Goal: Task Accomplishment & Management: Complete application form

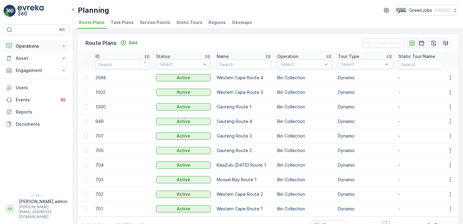
click at [63, 45] on icon at bounding box center [63, 46] width 3 height 2
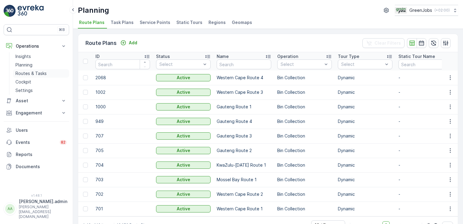
click at [32, 73] on p "Routes & Tasks" at bounding box center [30, 73] width 31 height 6
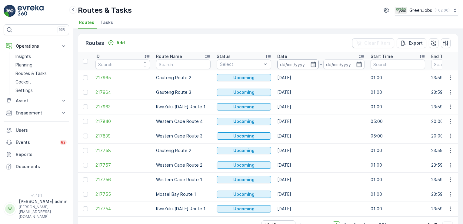
click at [302, 62] on input at bounding box center [298, 64] width 42 height 10
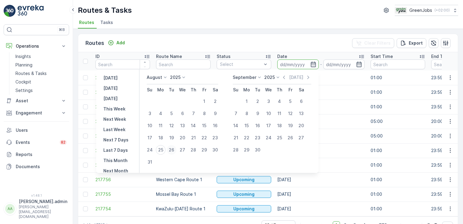
click at [175, 149] on div "26" at bounding box center [172, 150] width 10 height 10
type input "[DATE]"
click at [175, 149] on div "26" at bounding box center [172, 150] width 10 height 10
type input "[DATE]"
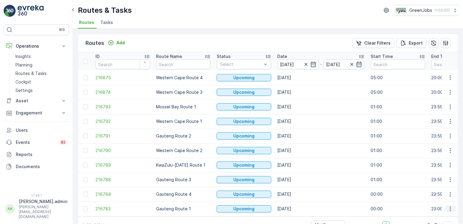
click at [451, 209] on icon "button" at bounding box center [450, 208] width 6 height 6
click at [435, 161] on span "See More Details" at bounding box center [436, 162] width 35 height 6
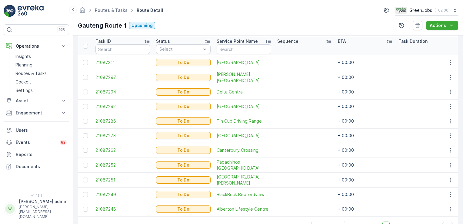
scroll to position [183, 0]
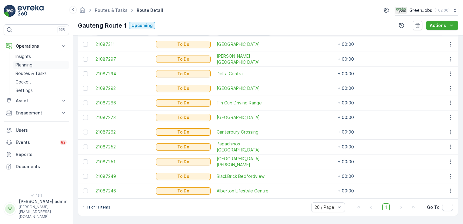
click at [22, 65] on p "Planning" at bounding box center [23, 65] width 17 height 6
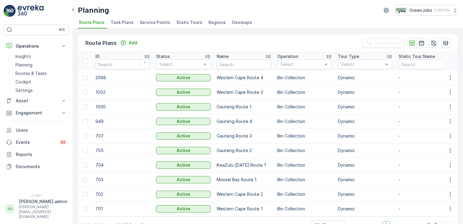
click at [149, 23] on span "Service Points" at bounding box center [155, 22] width 31 height 6
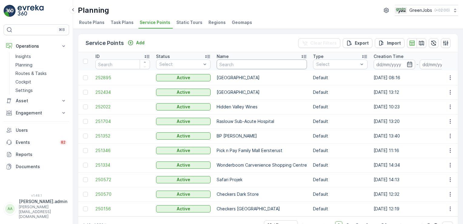
click at [243, 65] on input "text" at bounding box center [262, 64] width 90 height 10
type input "rand tutorial"
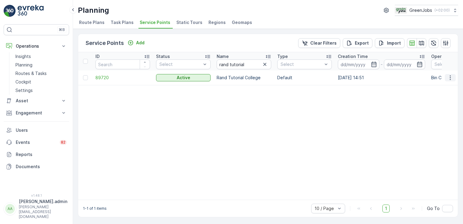
click at [449, 76] on icon "button" at bounding box center [450, 78] width 6 height 6
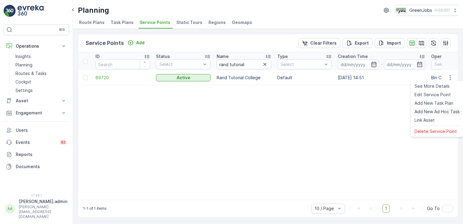
click at [436, 112] on span "Add New Ad Hoc Task" at bounding box center [437, 111] width 45 height 6
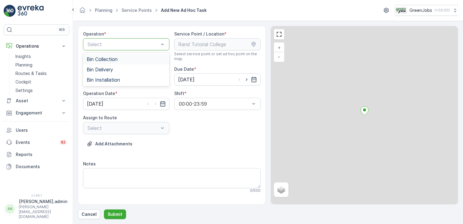
click at [156, 42] on div at bounding box center [123, 44] width 72 height 5
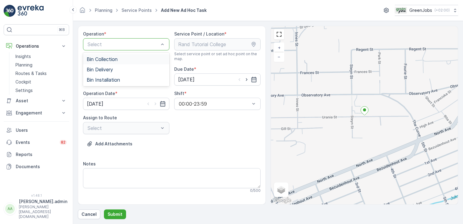
click at [105, 61] on span "Bin Collection" at bounding box center [102, 58] width 31 height 5
click at [187, 78] on input "[DATE]" at bounding box center [217, 79] width 86 height 12
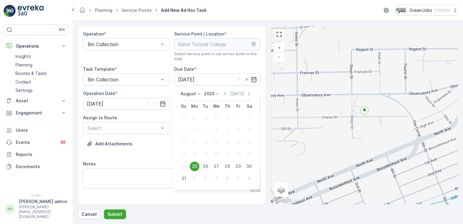
click at [208, 166] on div "26" at bounding box center [206, 166] width 10 height 10
type input "[DATE]"
click at [93, 103] on input "[DATE]" at bounding box center [126, 104] width 86 height 12
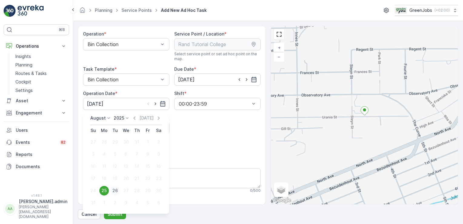
click at [115, 189] on div "26" at bounding box center [115, 190] width 10 height 10
type input "[DATE]"
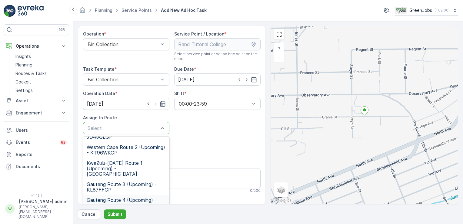
scroll to position [137, 0]
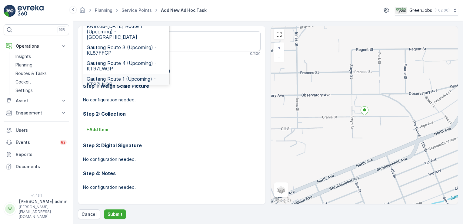
click at [108, 76] on span "Gauteng Route 1 (Upcoming) - KT97LNGP" at bounding box center [126, 81] width 79 height 11
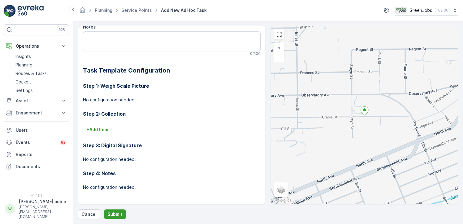
click at [115, 215] on p "Submit" at bounding box center [115, 214] width 15 height 6
